Goal: Task Accomplishment & Management: Manage account settings

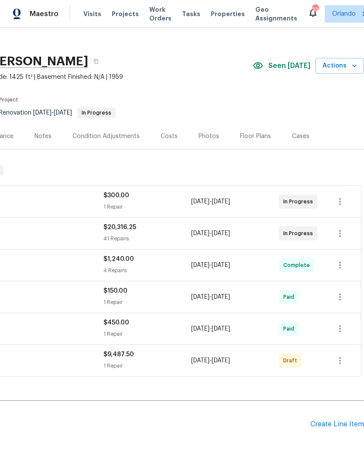
scroll to position [9, 129]
click at [341, 358] on icon "button" at bounding box center [339, 360] width 10 height 10
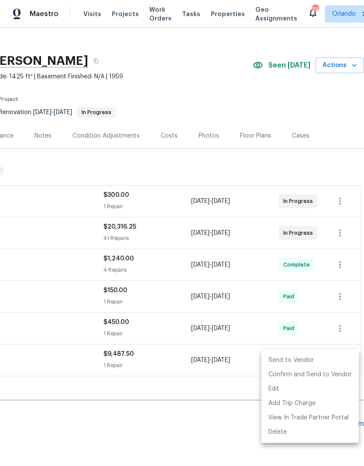
click at [201, 393] on div at bounding box center [182, 233] width 364 height 466
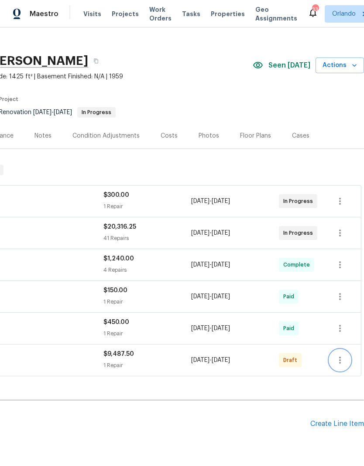
click at [339, 363] on icon "button" at bounding box center [340, 360] width 2 height 7
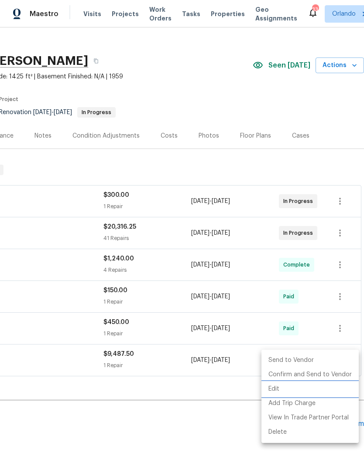
click at [289, 388] on li "Edit" at bounding box center [309, 389] width 97 height 14
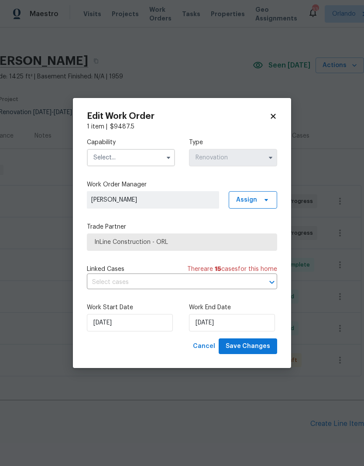
click at [160, 166] on input "text" at bounding box center [131, 157] width 88 height 17
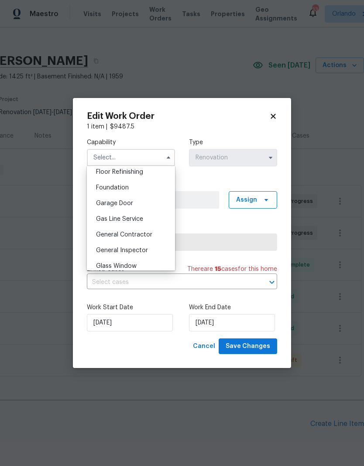
scroll to position [357, 0]
click at [151, 236] on div "General Contractor" at bounding box center [131, 236] width 84 height 16
type input "General Contractor"
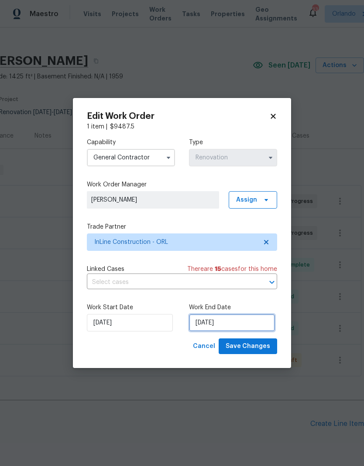
click at [250, 328] on input "10/31/2025" at bounding box center [232, 322] width 86 height 17
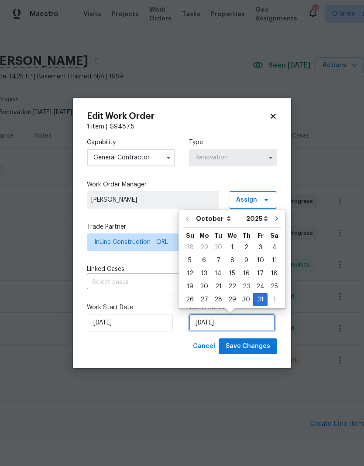
scroll to position [3, 0]
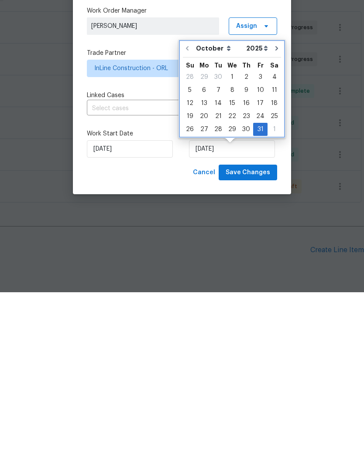
click at [275, 220] on icon "Go to next month" at bounding box center [276, 222] width 3 height 4
type input "11/30/2025"
select select "10"
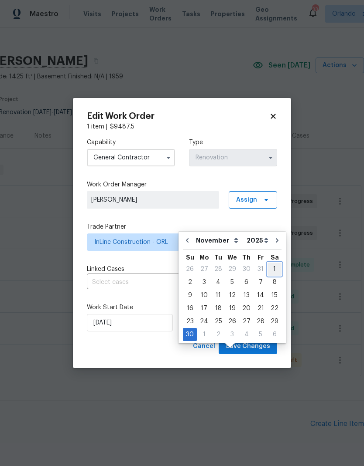
click at [270, 263] on div "1" at bounding box center [274, 269] width 14 height 12
type input "[DATE]"
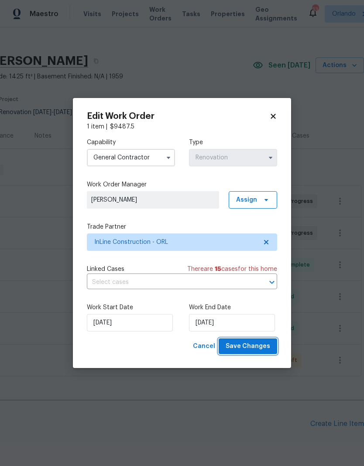
click at [270, 344] on button "Save Changes" at bounding box center [247, 347] width 58 height 16
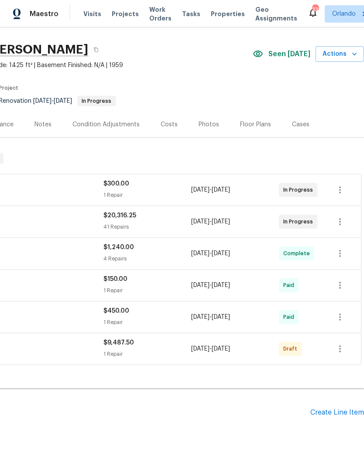
scroll to position [20, 129]
click at [341, 346] on icon "button" at bounding box center [339, 349] width 10 height 10
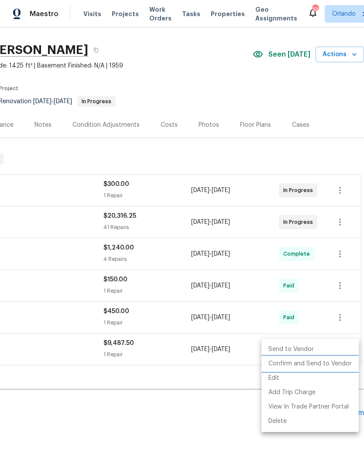
click at [340, 364] on li "Confirm and Send to Vendor" at bounding box center [309, 364] width 97 height 14
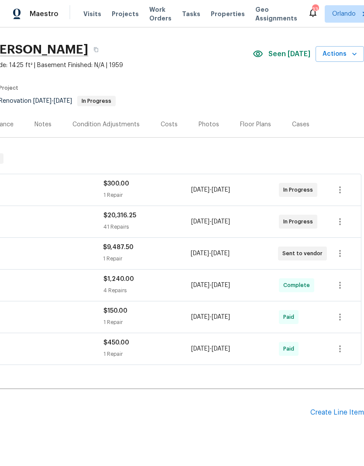
scroll to position [20, 129]
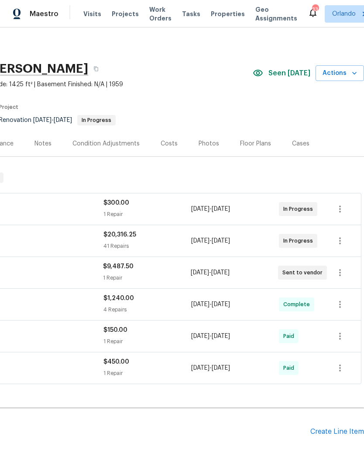
scroll to position [1, 129]
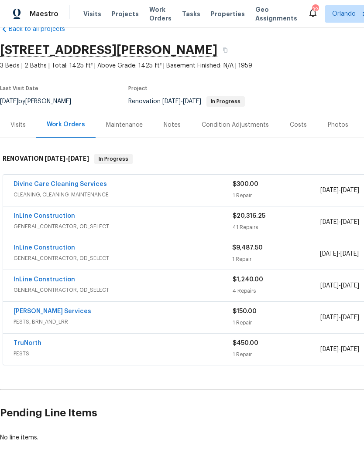
scroll to position [20, 0]
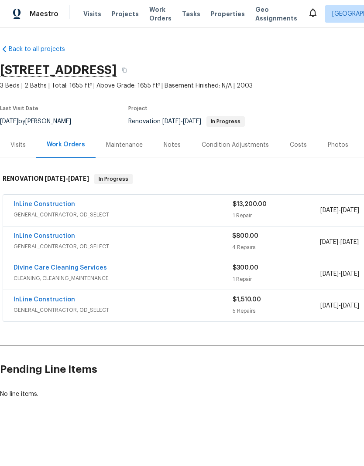
click at [54, 236] on link "InLine Construction" at bounding box center [44, 236] width 61 height 6
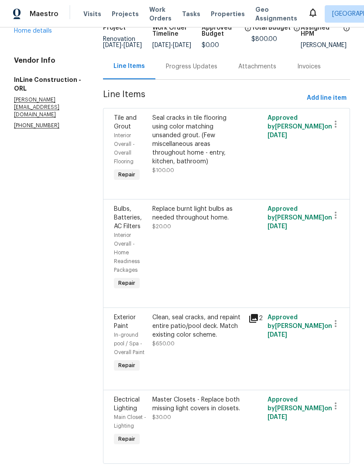
scroll to position [65, 0]
click at [46, 34] on link "Home details" at bounding box center [33, 31] width 38 height 6
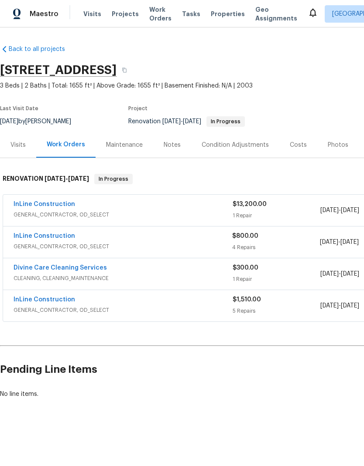
scroll to position [0, -3]
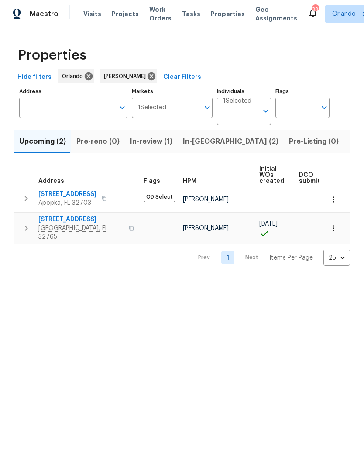
click at [200, 146] on span "In-reno (2)" at bounding box center [230, 142] width 95 height 12
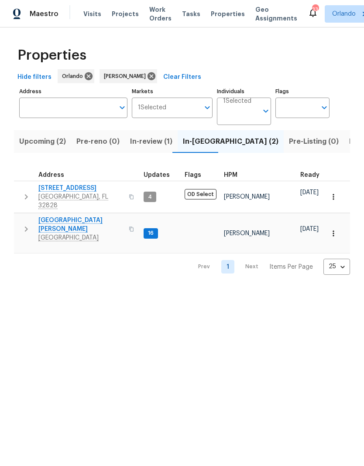
click at [76, 186] on span "2609 Windsorgate Ln" at bounding box center [80, 188] width 85 height 9
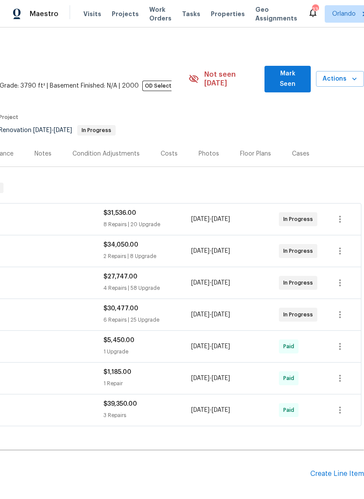
scroll to position [0, 129]
click at [296, 75] on span "Mark Seen" at bounding box center [287, 78] width 32 height 21
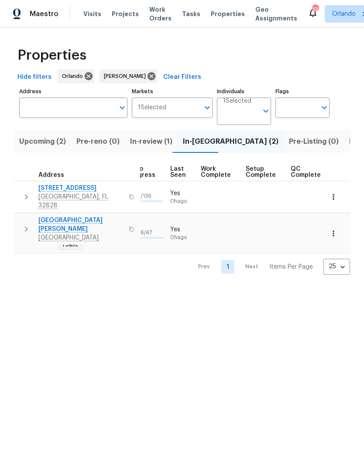
scroll to position [0, 412]
click at [154, 145] on span "In-review (1)" at bounding box center [151, 142] width 42 height 12
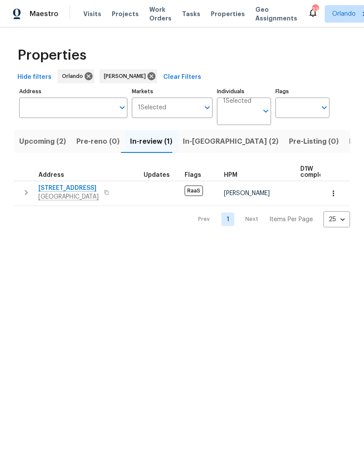
click at [42, 140] on span "Upcoming (2)" at bounding box center [42, 142] width 47 height 12
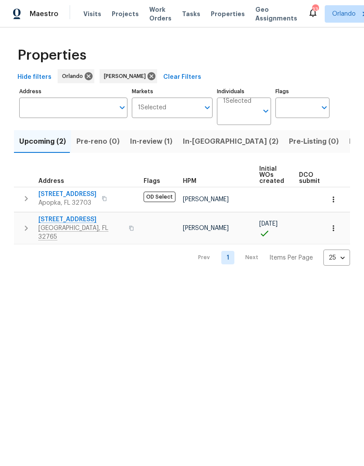
scroll to position [0, -1]
click at [349, 141] on span "Listed (8)" at bounding box center [365, 142] width 33 height 12
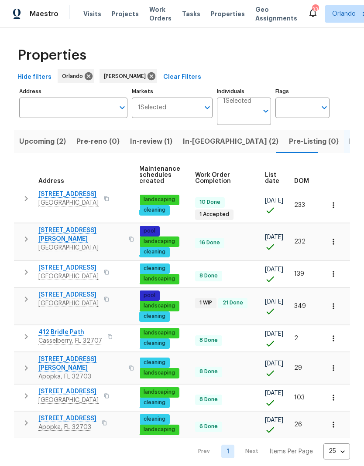
scroll to position [0, 112]
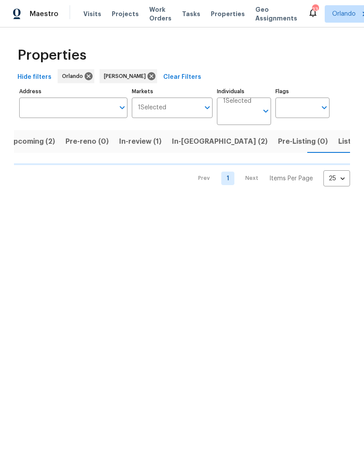
scroll to position [0, 11]
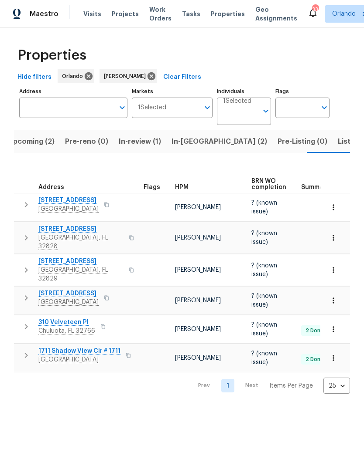
click at [68, 289] on span "9744 Tattersall Ave" at bounding box center [68, 293] width 60 height 9
click at [191, 143] on span "In-reno (2)" at bounding box center [218, 142] width 95 height 12
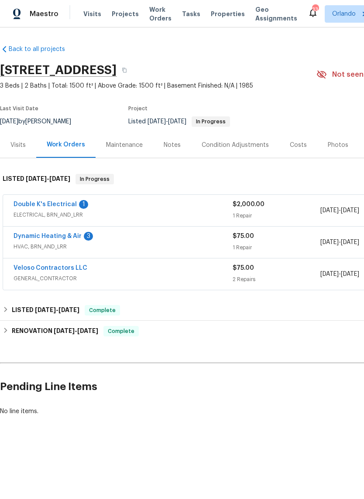
click at [58, 207] on link "Double K's Electrical" at bounding box center [45, 204] width 63 height 6
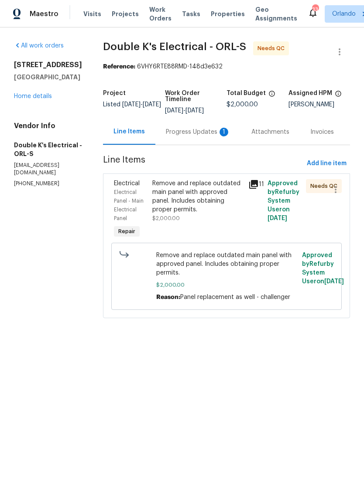
click at [216, 138] on div "Progress Updates 1" at bounding box center [197, 132] width 85 height 26
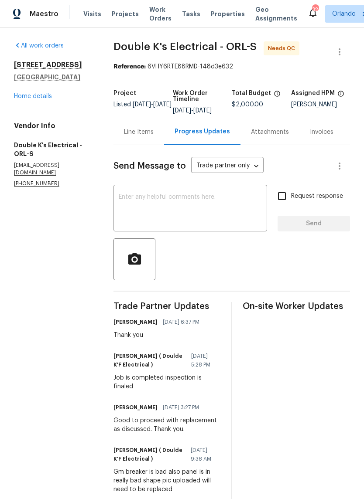
click at [140, 136] on div "Line Items" at bounding box center [139, 132] width 30 height 9
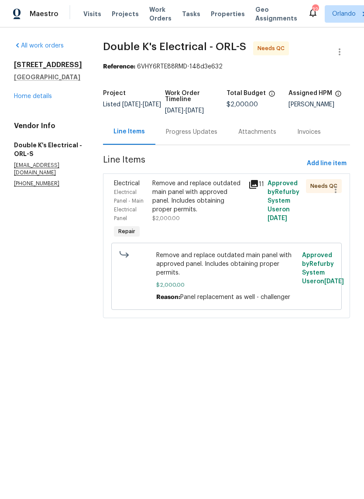
click at [209, 191] on div "Remove and replace outdated main panel with approved panel. Includes obtaining …" at bounding box center [197, 196] width 91 height 35
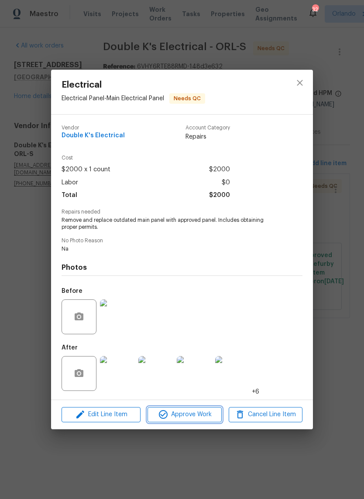
click at [202, 415] on span "Approve Work" at bounding box center [184, 414] width 68 height 11
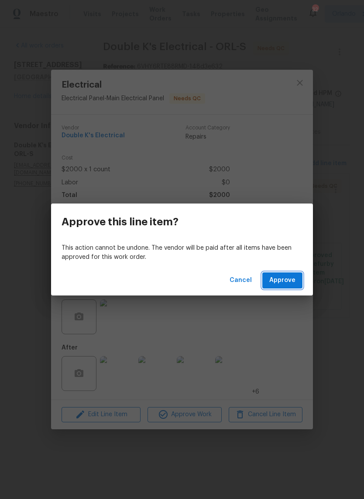
click at [293, 283] on span "Approve" at bounding box center [282, 280] width 26 height 11
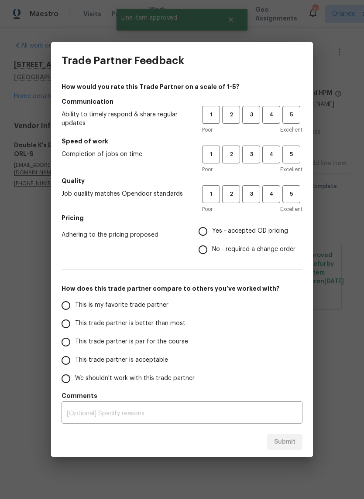
click at [293, 117] on span "5" at bounding box center [291, 115] width 16 height 10
click at [293, 154] on span "5" at bounding box center [291, 155] width 16 height 10
click at [293, 194] on span "5" at bounding box center [291, 194] width 16 height 10
click at [222, 230] on span "Yes - accepted OD pricing" at bounding box center [250, 231] width 76 height 9
click at [212, 230] on input "Yes - accepted OD pricing" at bounding box center [203, 231] width 18 height 18
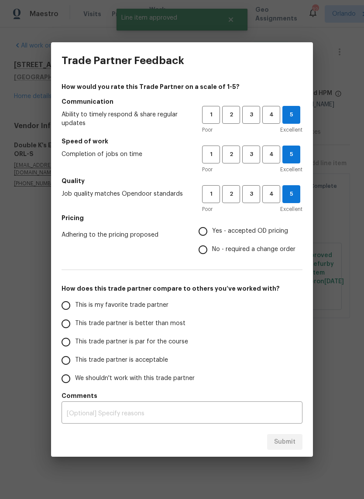
radio input "true"
click at [139, 306] on span "This is my favorite trade partner" at bounding box center [121, 305] width 93 height 9
click at [75, 306] on input "This is my favorite trade partner" at bounding box center [66, 305] width 18 height 18
click at [293, 443] on span "Submit" at bounding box center [284, 442] width 21 height 11
radio input "true"
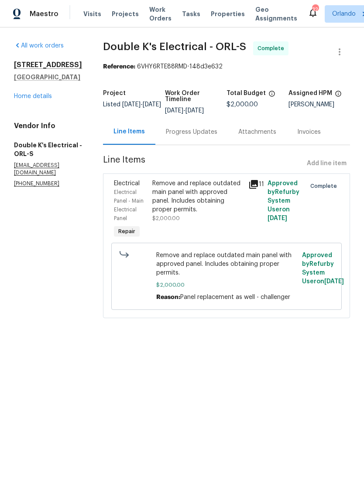
click at [38, 96] on link "Home details" at bounding box center [33, 96] width 38 height 6
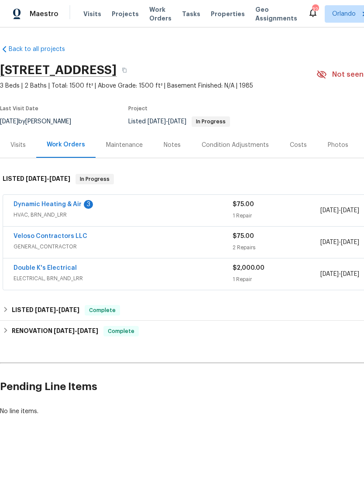
click at [74, 205] on link "Dynamic Heating & Air" at bounding box center [48, 204] width 68 height 6
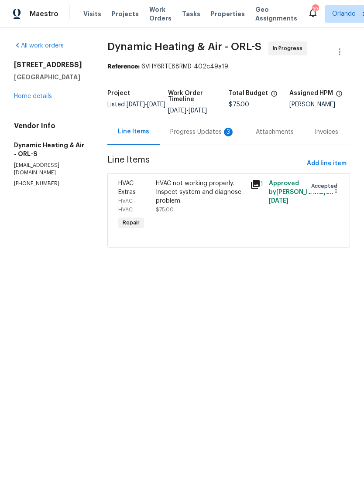
click at [214, 136] on div "Progress Updates 3" at bounding box center [202, 132] width 65 height 9
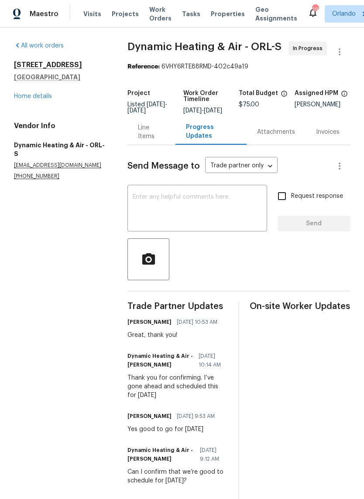
click at [44, 97] on link "Home details" at bounding box center [33, 96] width 38 height 6
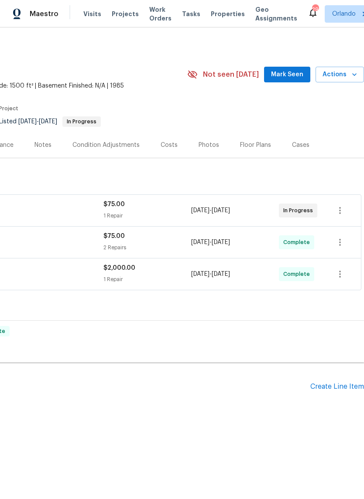
scroll to position [0, 129]
click at [300, 74] on span "Mark Seen" at bounding box center [287, 74] width 32 height 11
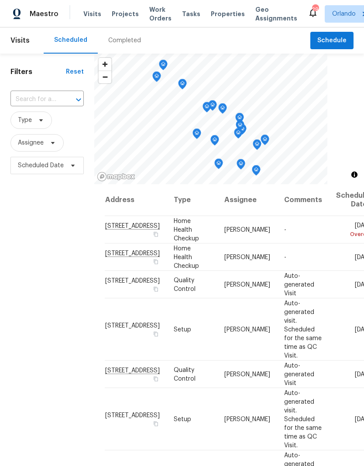
click at [154, 14] on span "Work Orders" at bounding box center [160, 13] width 22 height 17
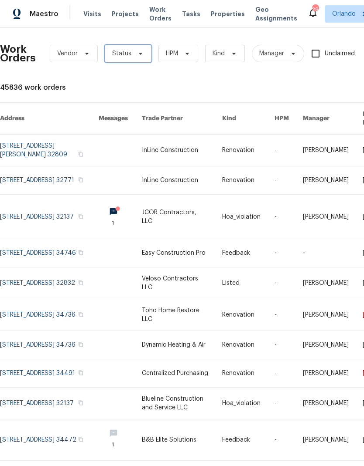
click at [140, 54] on icon at bounding box center [140, 53] width 7 height 7
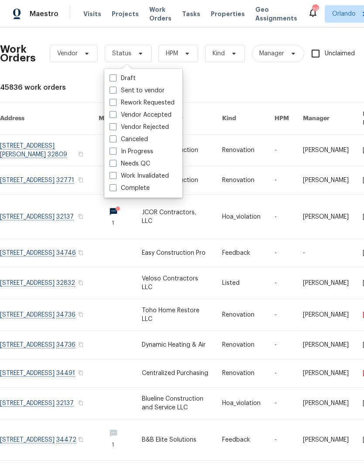
click at [112, 165] on span at bounding box center [112, 163] width 7 height 7
click at [112, 165] on input "Needs QC" at bounding box center [112, 163] width 6 height 6
checkbox input "true"
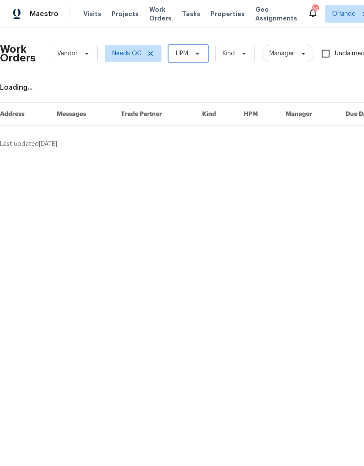
click at [196, 51] on icon at bounding box center [197, 53] width 7 height 7
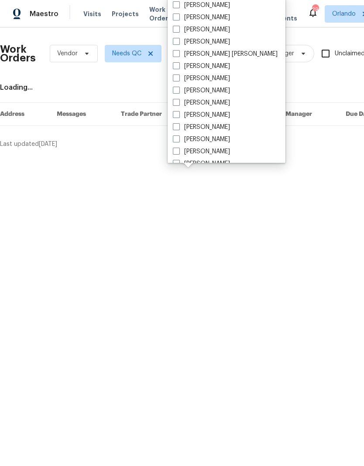
click at [177, 6] on span at bounding box center [176, 4] width 7 height 7
click at [177, 6] on input "[PERSON_NAME]" at bounding box center [176, 4] width 6 height 6
checkbox input "true"
